Goal: Task Accomplishment & Management: Manage account settings

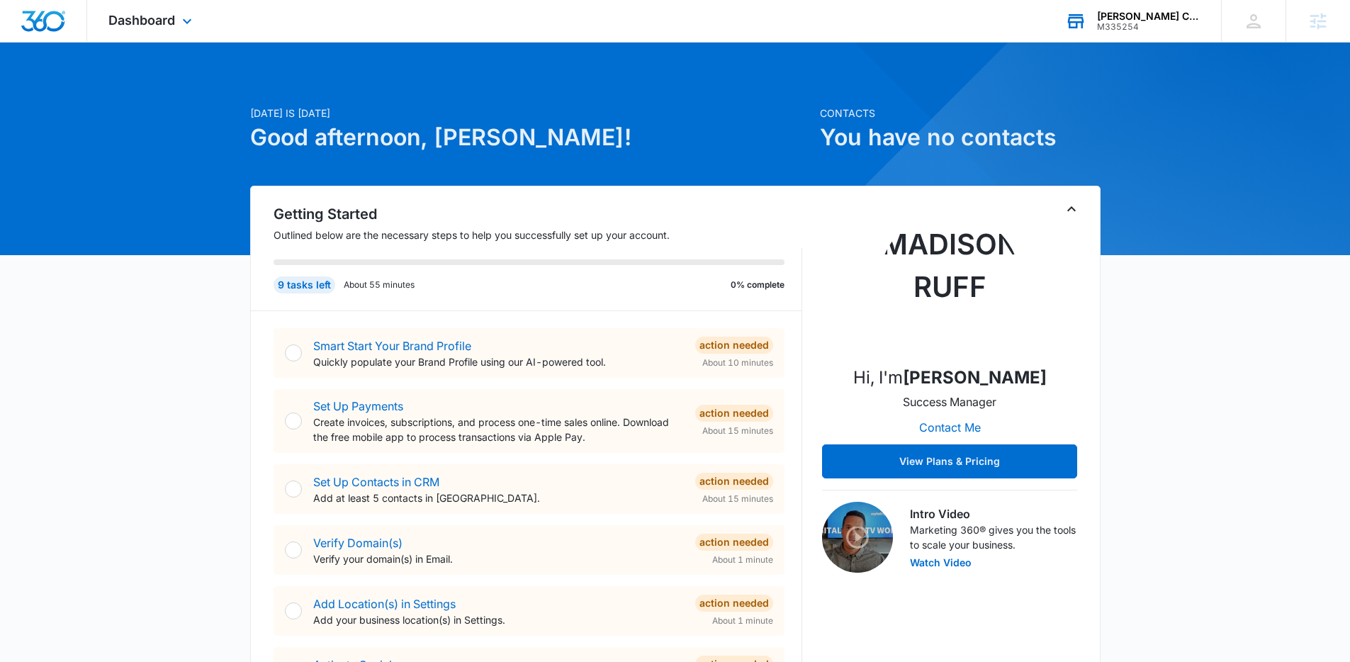
click at [1143, 22] on div "M335254" at bounding box center [1148, 27] width 103 height 10
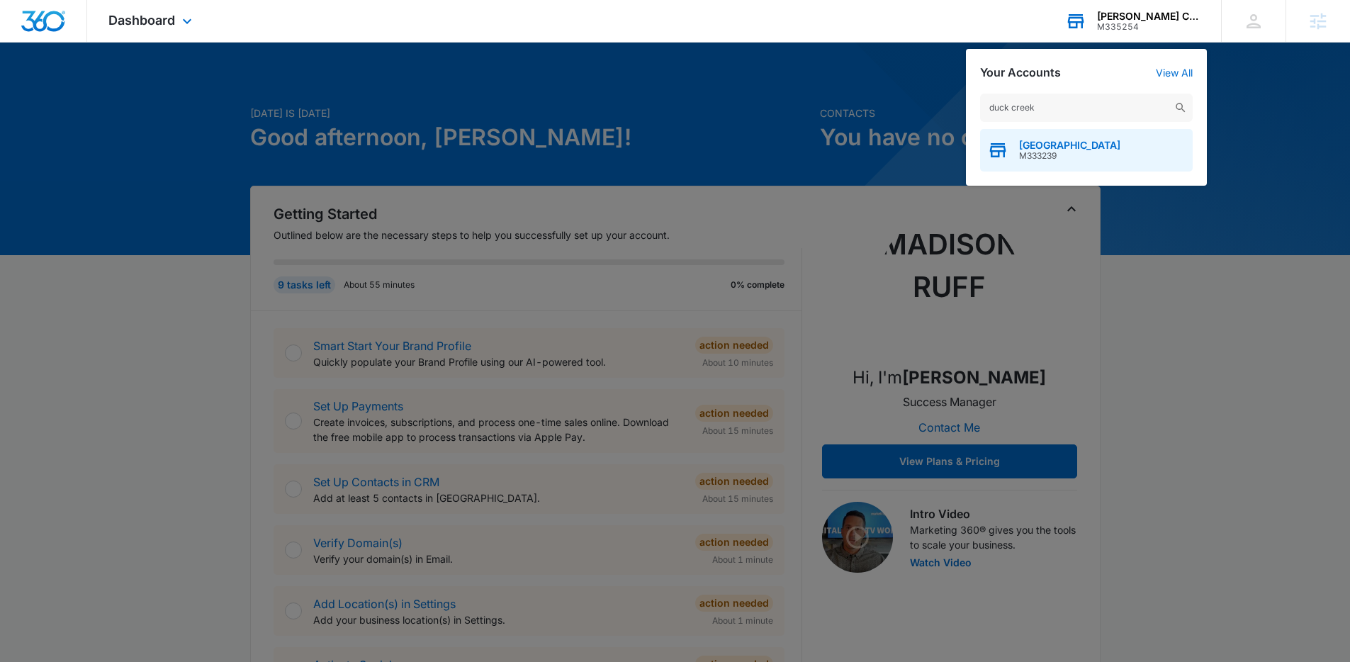
type input "duck creek"
click at [1078, 151] on span "M333239" at bounding box center [1069, 156] width 101 height 10
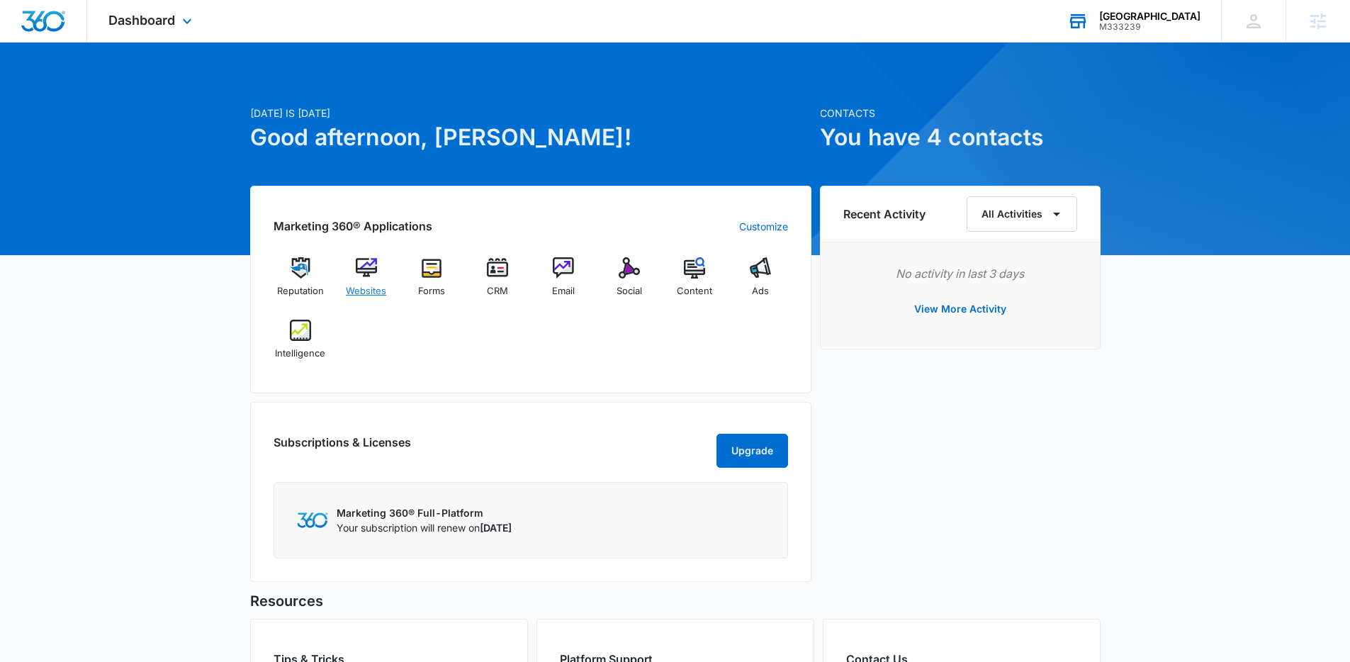
click at [379, 281] on div "Websites" at bounding box center [366, 282] width 55 height 51
click at [366, 292] on span "Websites" at bounding box center [366, 291] width 40 height 14
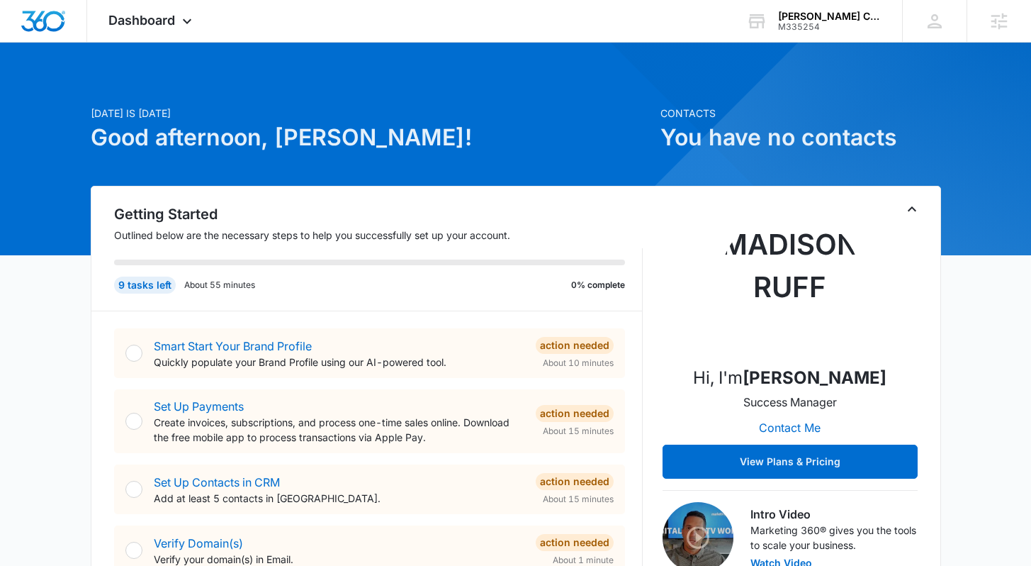
drag, startPoint x: 274, startPoint y: 141, endPoint x: 357, endPoint y: 139, distance: 83.0
click at [357, 139] on h1 "Good afternoon, [PERSON_NAME]!" at bounding box center [371, 138] width 561 height 34
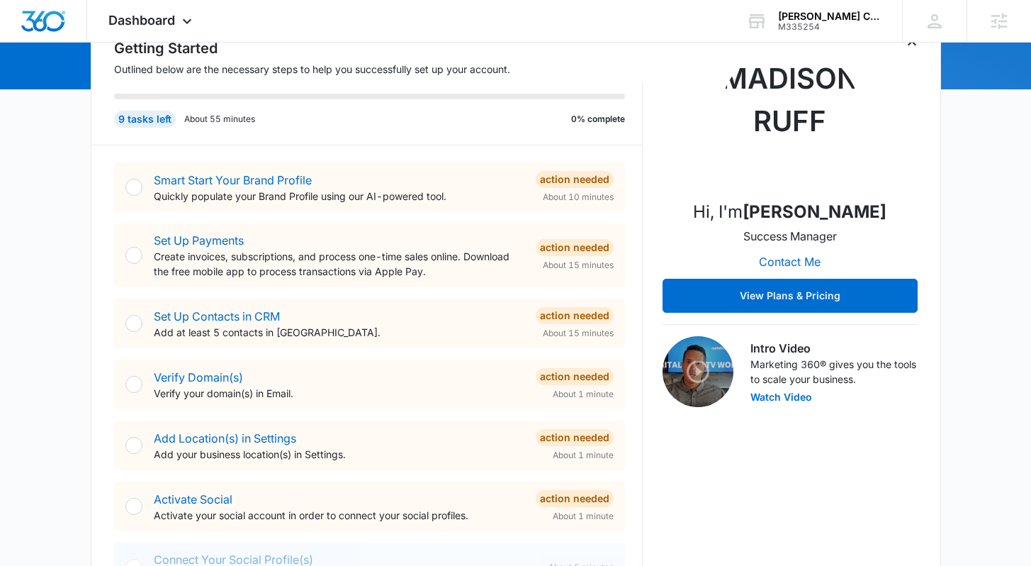
scroll to position [148, 0]
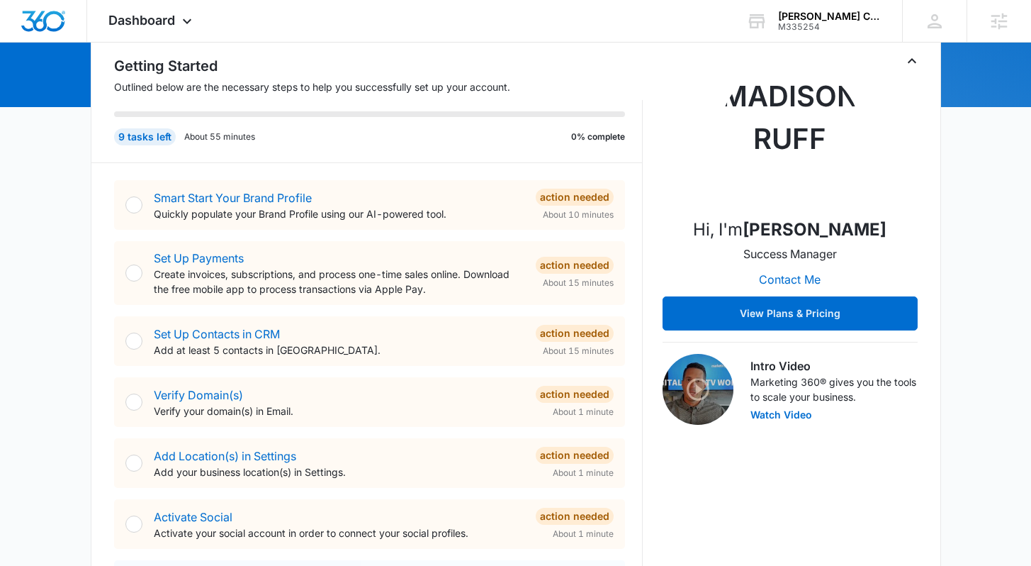
click at [653, 132] on div "Getting Started Outlined below are the necessary steps to help you successfully…" at bounding box center [516, 400] width 804 height 691
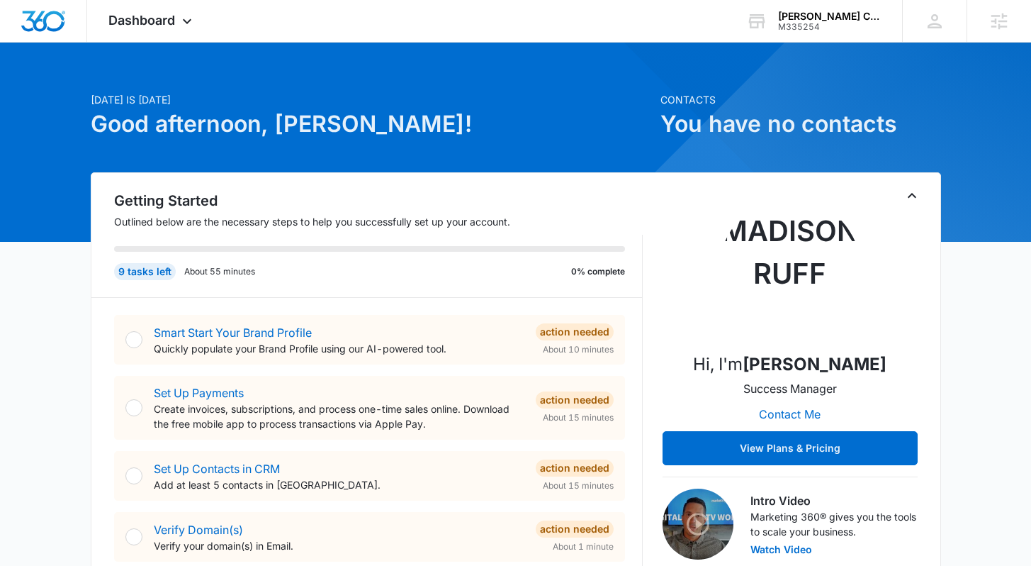
scroll to position [0, 0]
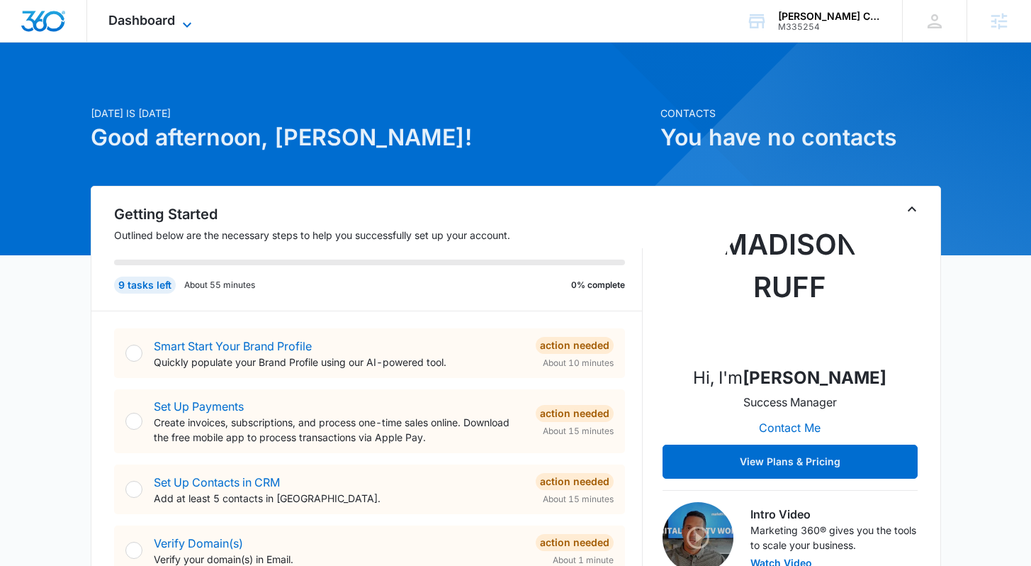
click at [185, 18] on icon at bounding box center [187, 24] width 17 height 17
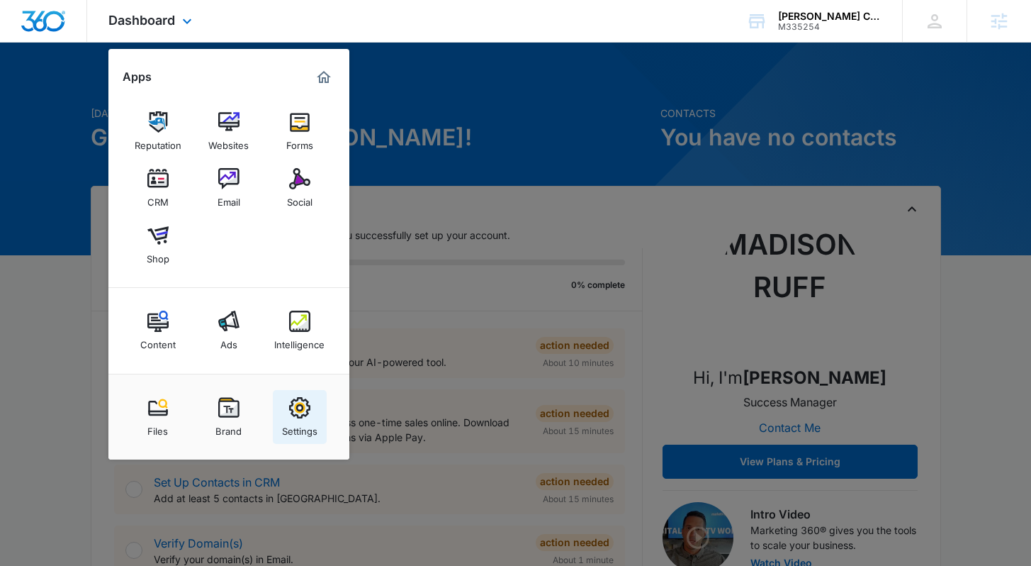
click at [297, 413] on img at bounding box center [299, 407] width 21 height 21
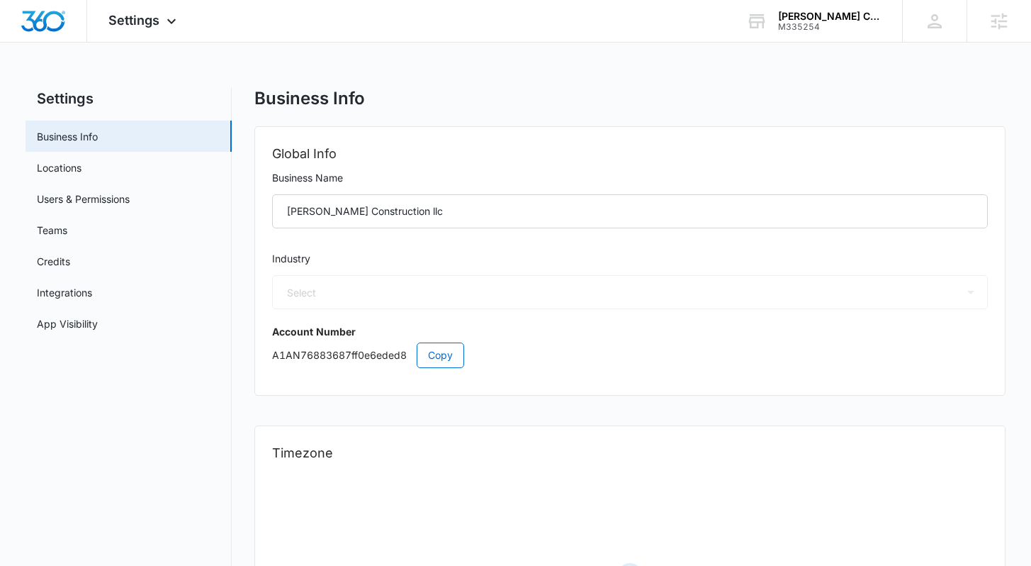
select select "4"
select select "US"
select select "America/New_York"
click at [128, 196] on link "Users & Permissions" at bounding box center [83, 198] width 93 height 15
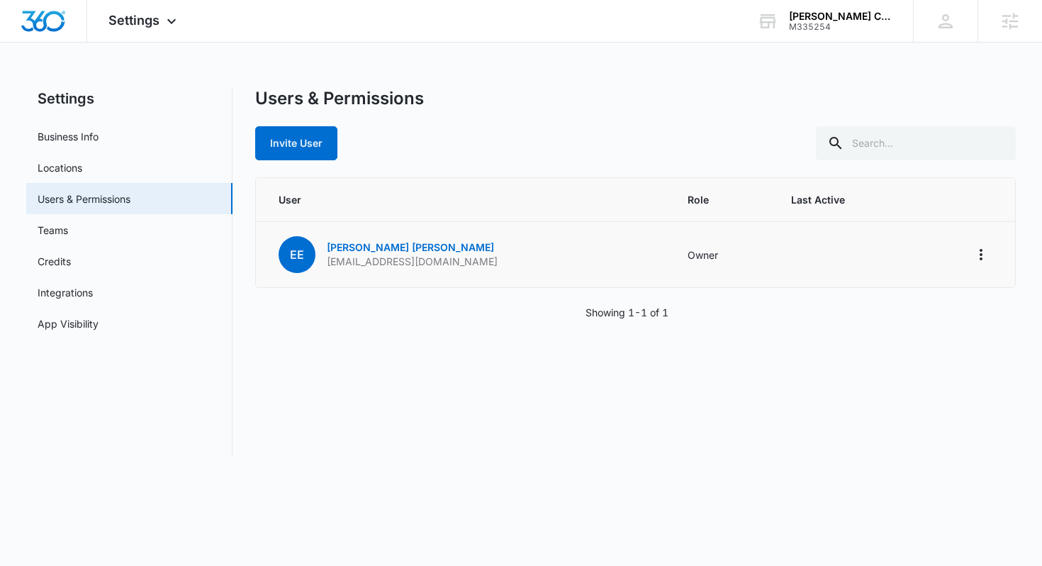
drag, startPoint x: 481, startPoint y: 262, endPoint x: 325, endPoint y: 267, distance: 156.7
click at [325, 267] on td "EE Enrique Evins evinsconstructionllc@gmail.com" at bounding box center [463, 255] width 415 height 66
click at [505, 316] on div "Showing 1-1 of 1" at bounding box center [635, 312] width 761 height 15
click at [576, 128] on div "Invite User" at bounding box center [635, 143] width 761 height 34
click at [535, 130] on div "Invite User" at bounding box center [635, 143] width 761 height 34
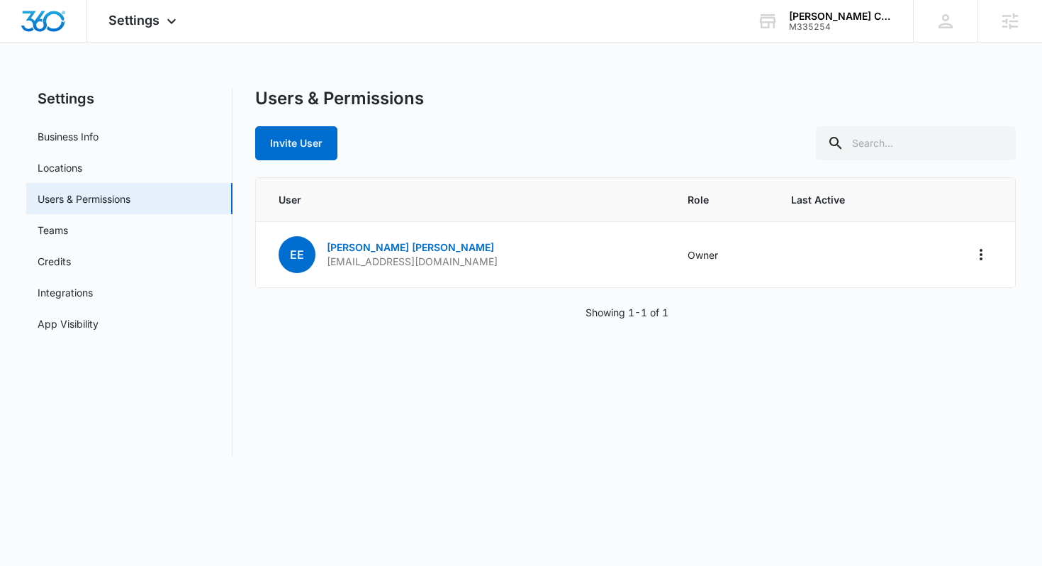
click at [422, 377] on div "Users & Permissions Invite User User Role Last Active EE Enrique Evins evinscon…" at bounding box center [635, 272] width 761 height 368
click at [425, 323] on div "Users & Permissions Invite User User Role Last Active EE Enrique Evins evinscon…" at bounding box center [635, 272] width 761 height 368
click at [416, 310] on div "Showing 1-1 of 1" at bounding box center [635, 312] width 761 height 15
click at [398, 150] on div "Invite User" at bounding box center [635, 143] width 761 height 34
click at [290, 150] on button "Invite User" at bounding box center [296, 143] width 82 height 34
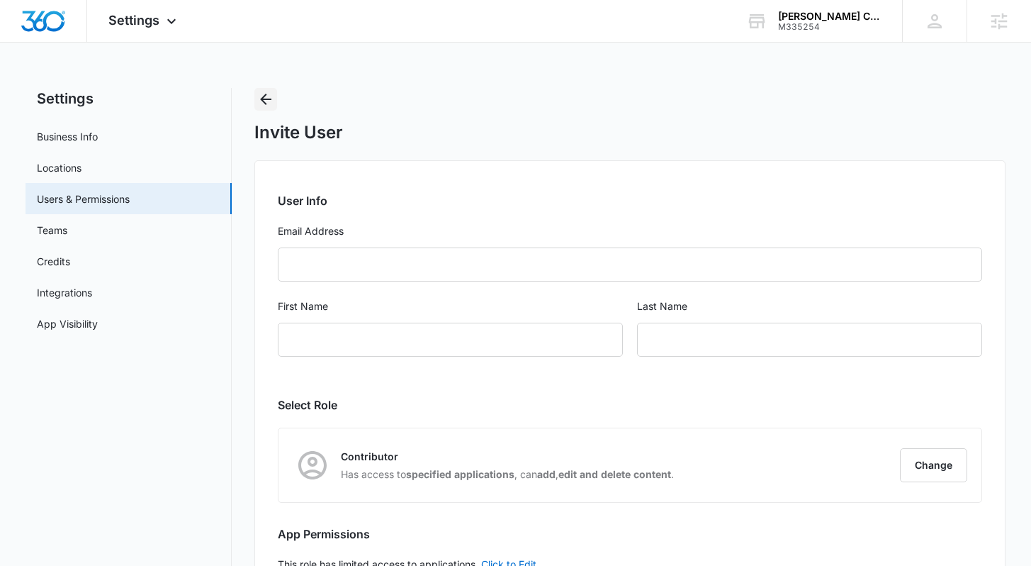
click at [269, 97] on icon "Back" at bounding box center [265, 99] width 17 height 17
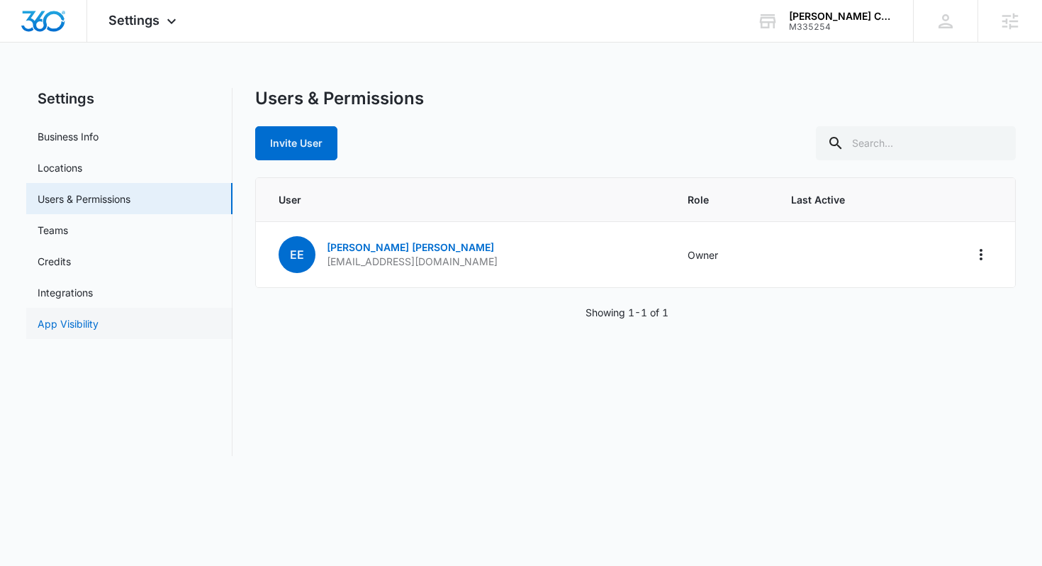
click at [89, 318] on link "App Visibility" at bounding box center [68, 323] width 61 height 15
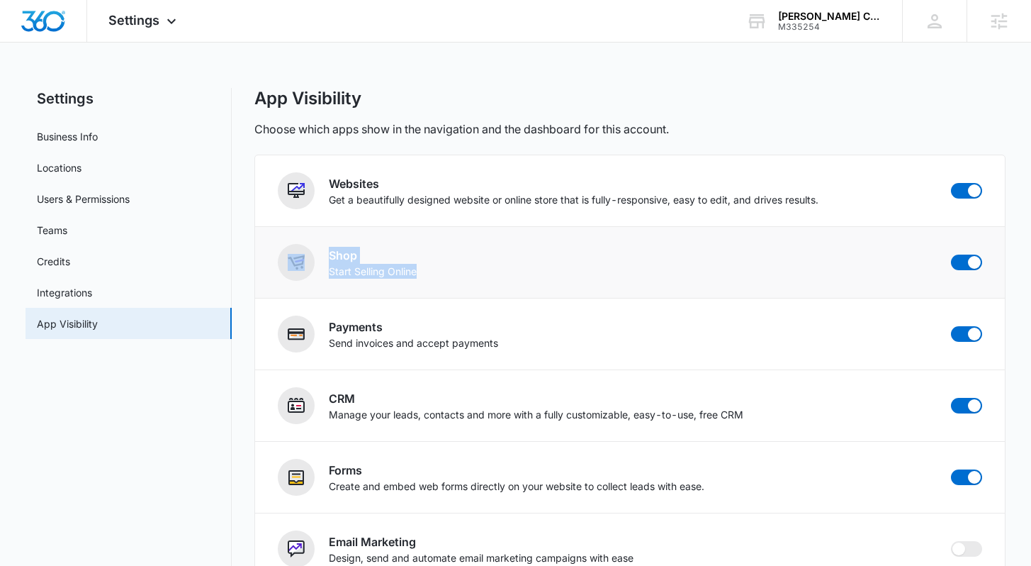
drag, startPoint x: 498, startPoint y: 276, endPoint x: 290, endPoint y: 261, distance: 208.3
click at [290, 261] on div "Shop Start Selling Online" at bounding box center [630, 262] width 704 height 37
click at [537, 264] on div "Shop Start Selling Online" at bounding box center [630, 262] width 704 height 37
click at [968, 262] on span at bounding box center [974, 262] width 13 height 13
click at [951, 254] on input "checkbox" at bounding box center [951, 254] width 1 height 1
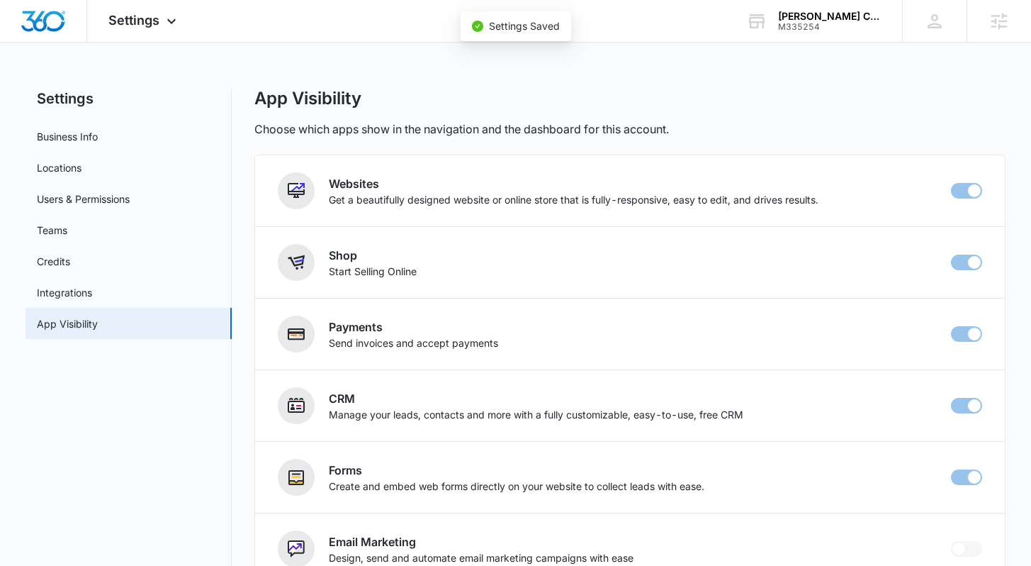
checkbox input "false"
click at [1017, 186] on main "Settings Business Info Locations Users & Permissions Teams Credits Integrations…" at bounding box center [515, 524] width 1031 height 872
click at [169, 26] on icon at bounding box center [171, 24] width 17 height 17
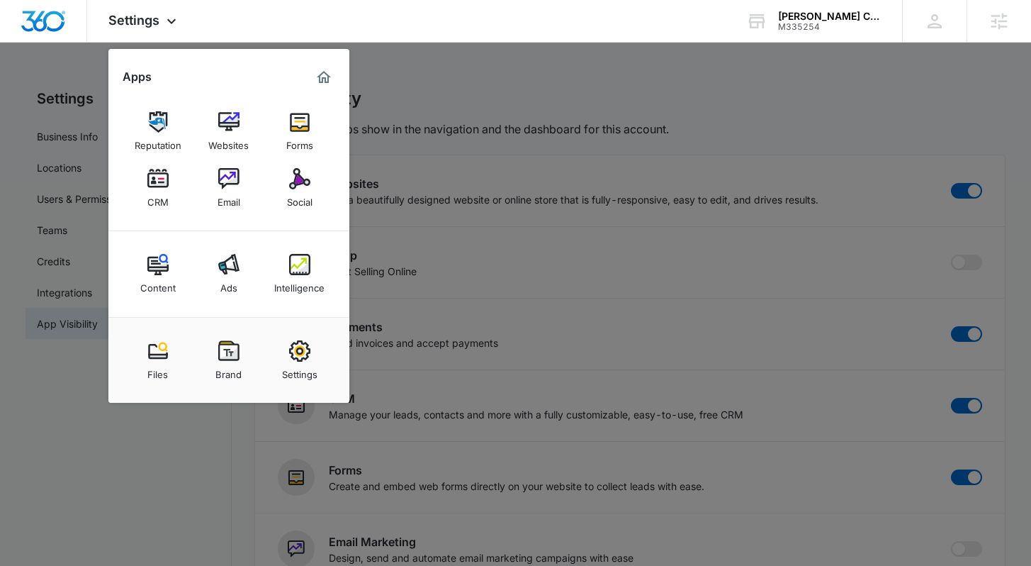
click at [837, 123] on div at bounding box center [515, 283] width 1031 height 566
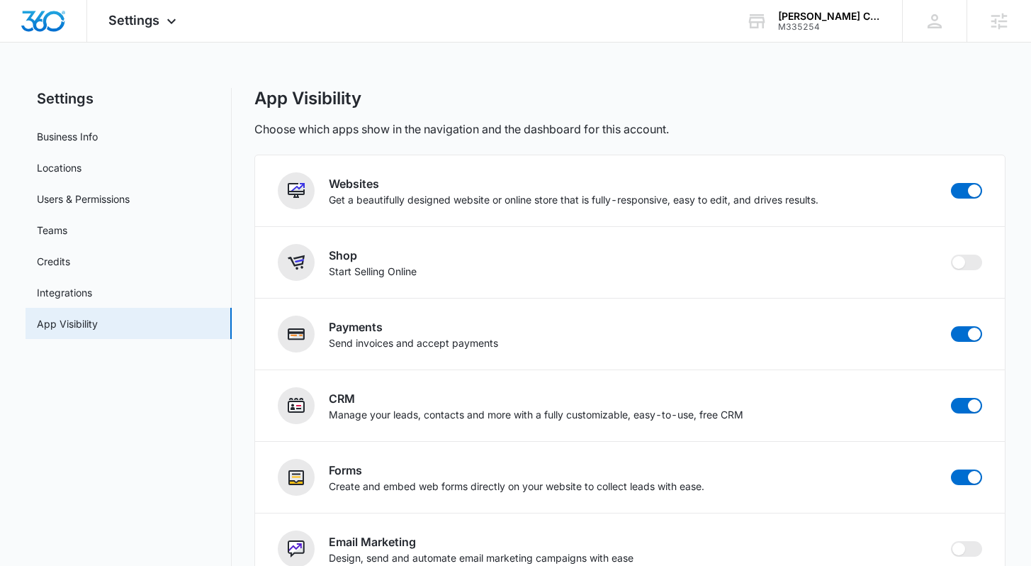
click at [844, 111] on div "App Visibility Choose which apps show in the navigation and the dashboard for t…" at bounding box center [629, 113] width 751 height 50
click at [48, 20] on img "Dashboard" at bounding box center [43, 21] width 45 height 21
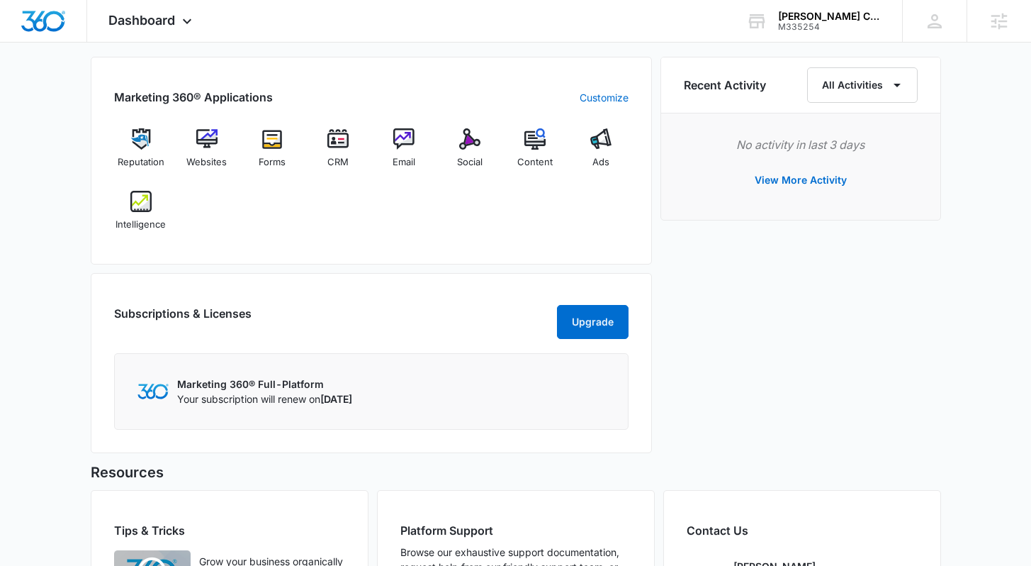
scroll to position [871, 0]
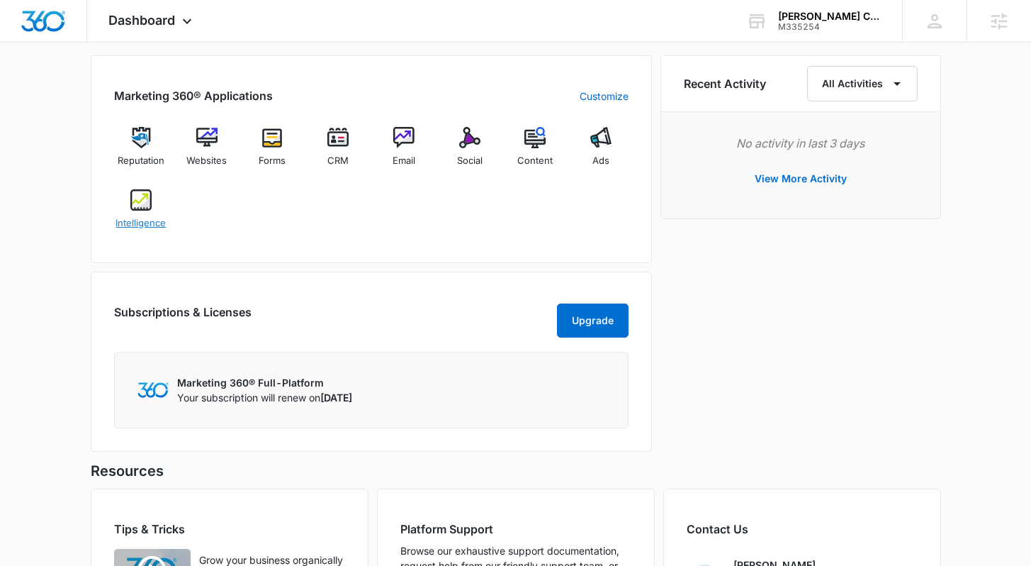
click at [147, 208] on img at bounding box center [140, 199] width 21 height 21
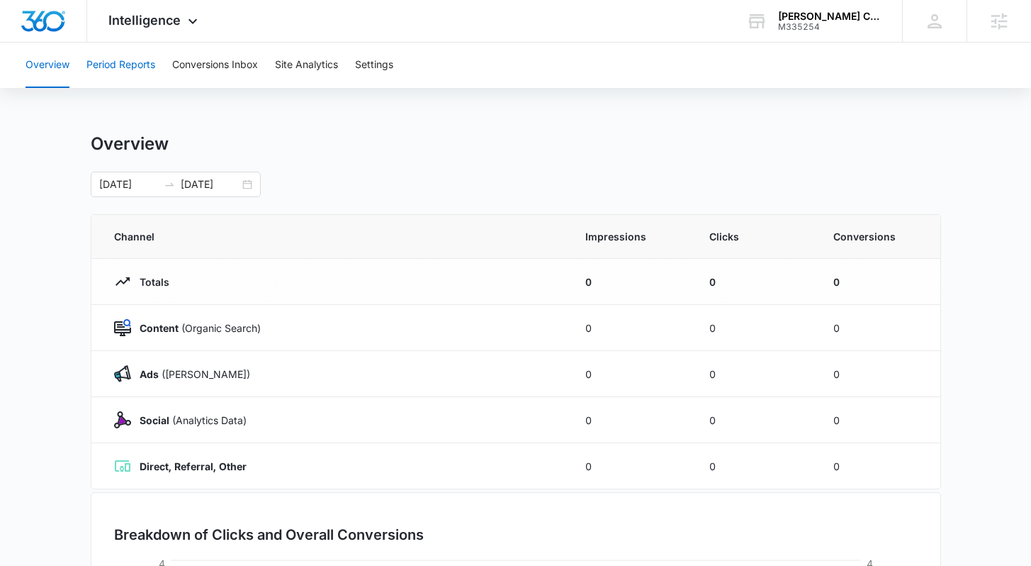
click at [118, 62] on button "Period Reports" at bounding box center [120, 65] width 69 height 45
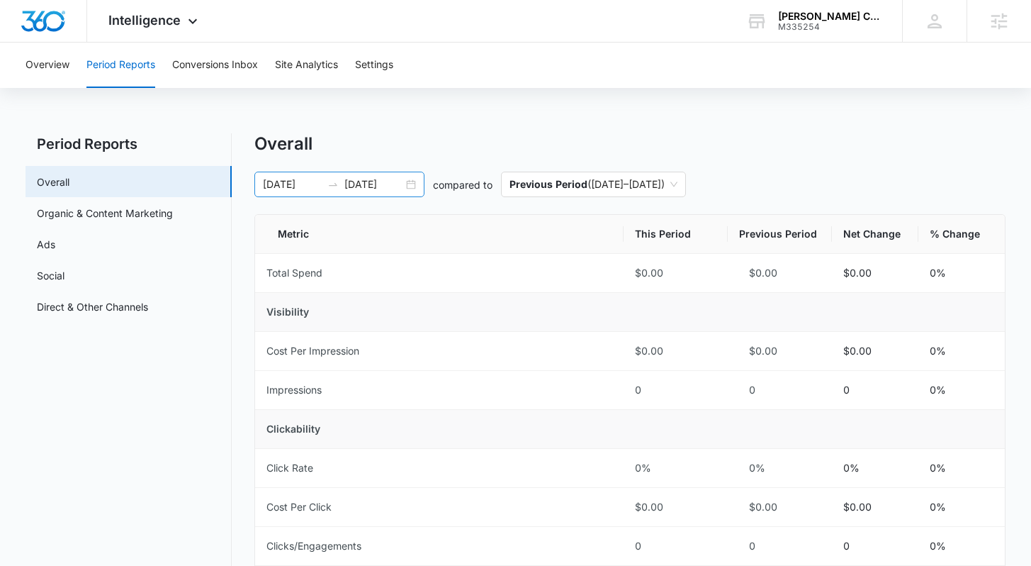
click at [415, 183] on div "08/09/2025 09/08/2025" at bounding box center [339, 185] width 170 height 26
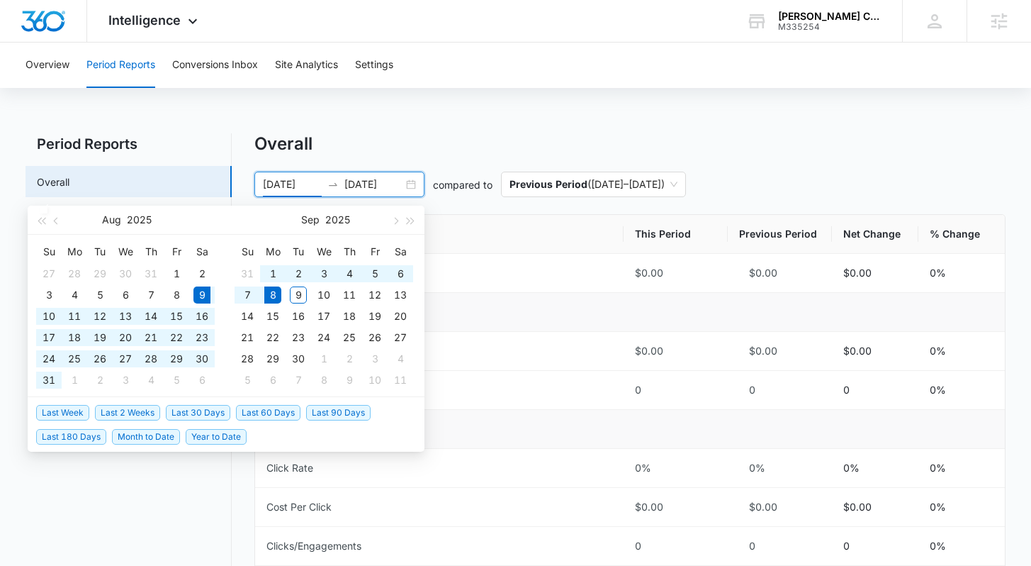
type input "08/09/2025"
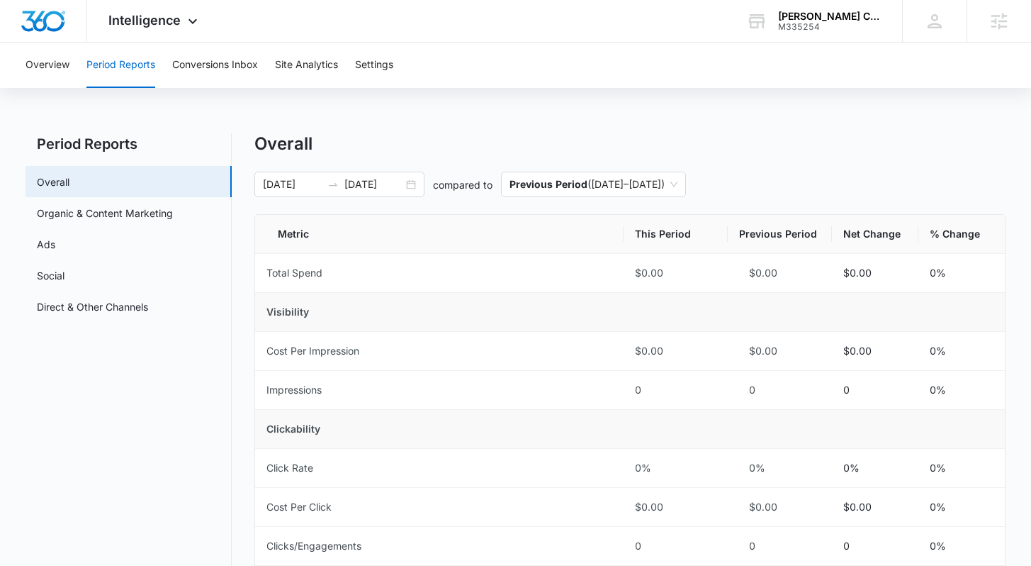
click at [298, 55] on button "Site Analytics" at bounding box center [306, 65] width 63 height 45
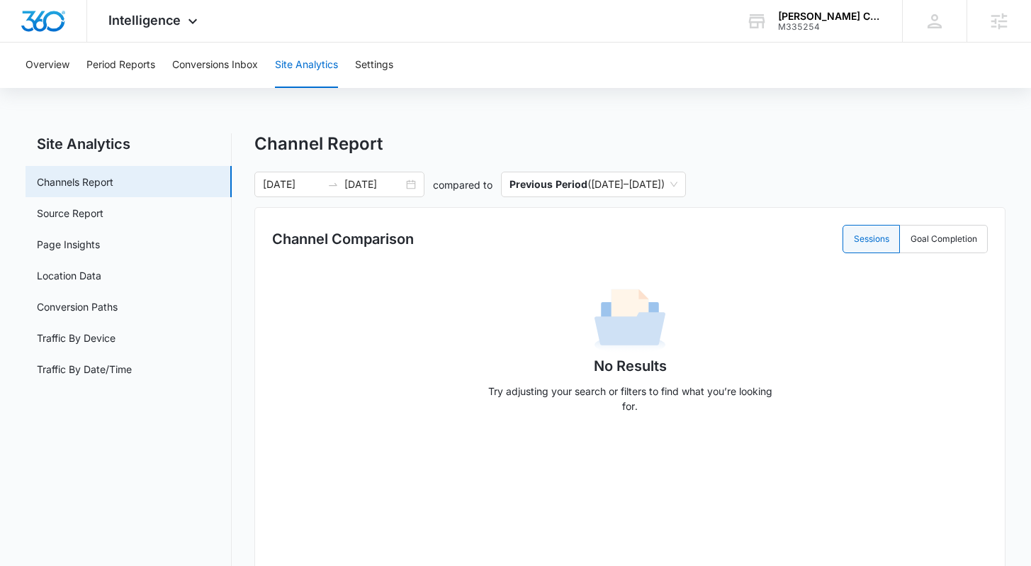
click at [257, 261] on div "Channel Comparison Sessions Goal Completion No Results Try adjusting your searc…" at bounding box center [629, 396] width 751 height 379
click at [56, 33] on div at bounding box center [43, 21] width 87 height 42
click at [57, 24] on img "Dashboard" at bounding box center [43, 21] width 45 height 21
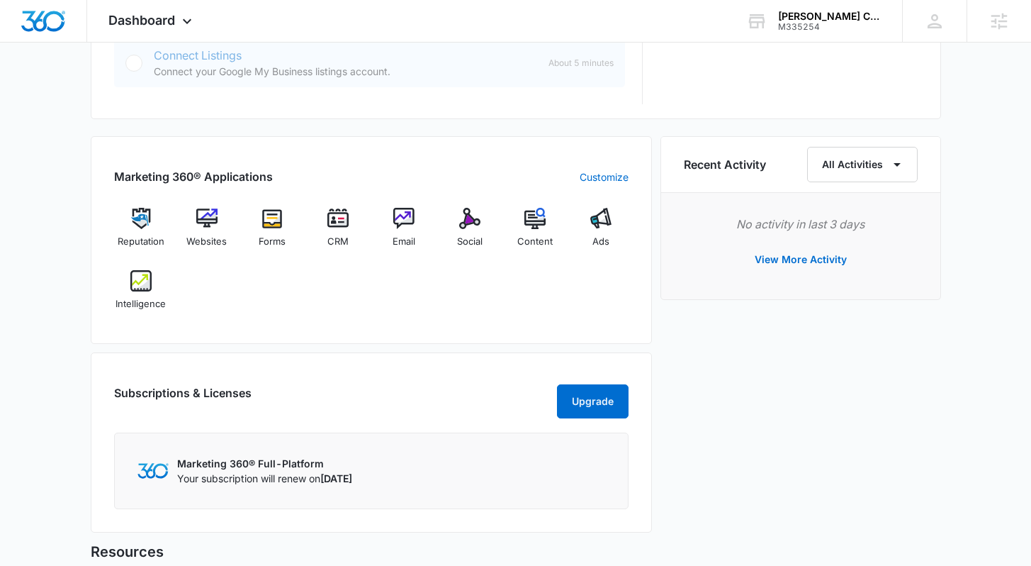
scroll to position [790, 0]
